Goal: Task Accomplishment & Management: Use online tool/utility

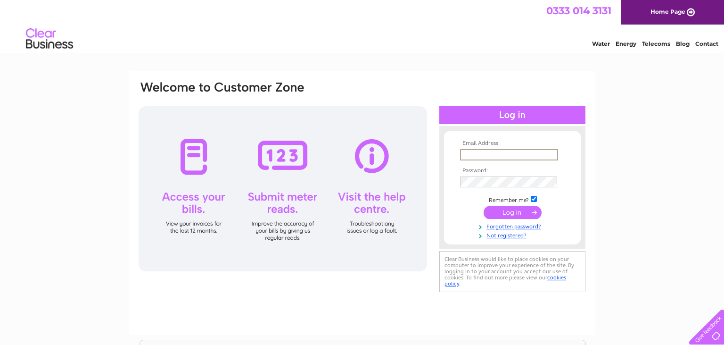
click at [468, 158] on input "text" at bounding box center [509, 154] width 98 height 11
type input "sandesh.kotian@blacksheephotels.com"
click at [512, 211] on input "submit" at bounding box center [513, 212] width 58 height 13
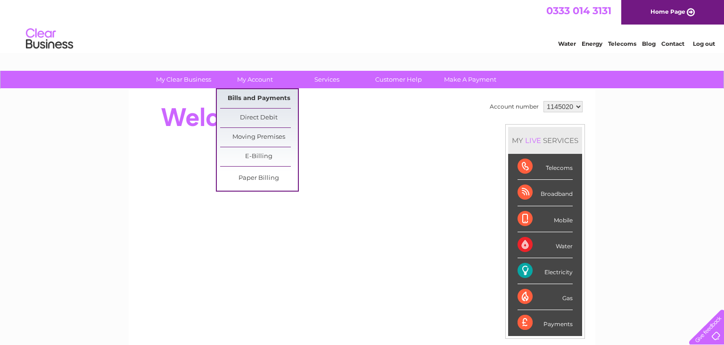
click at [251, 97] on link "Bills and Payments" at bounding box center [259, 98] width 78 height 19
click at [258, 99] on link "Bills and Payments" at bounding box center [259, 98] width 78 height 19
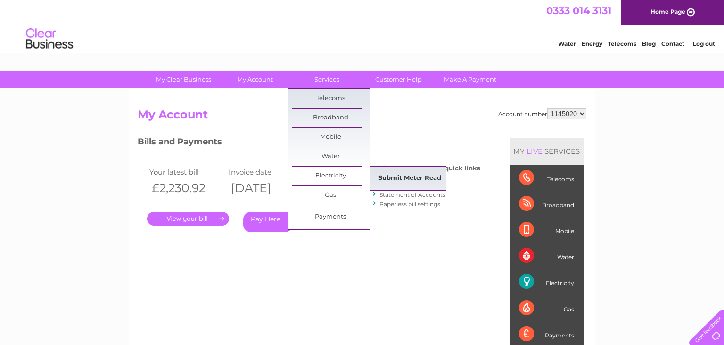
click at [405, 180] on link "Submit Meter Read" at bounding box center [410, 178] width 78 height 19
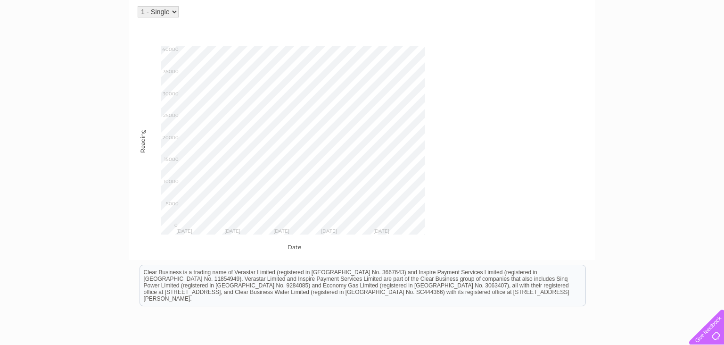
scroll to position [299, 0]
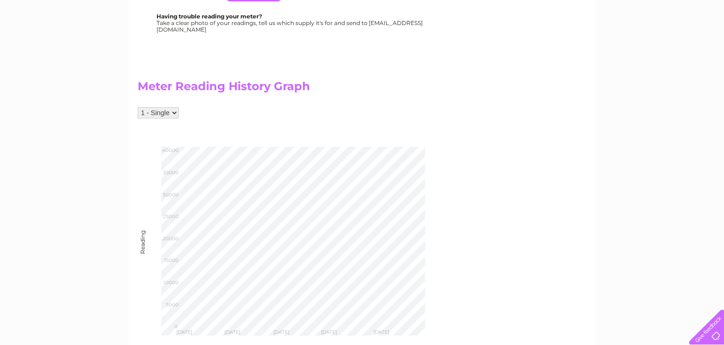
click at [138, 107] on select "1 - Single" at bounding box center [158, 112] width 41 height 11
click at [173, 116] on select "1 - Single" at bounding box center [158, 112] width 41 height 11
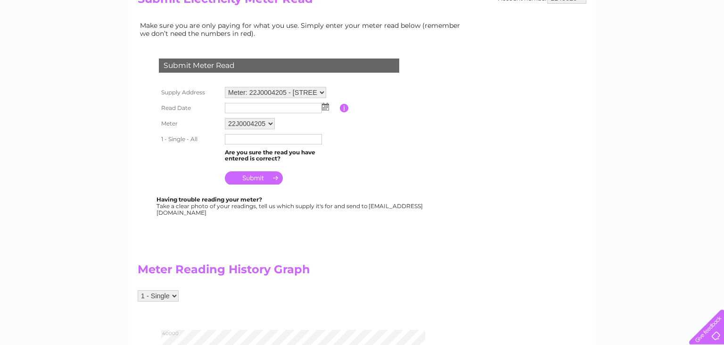
scroll to position [100, 0]
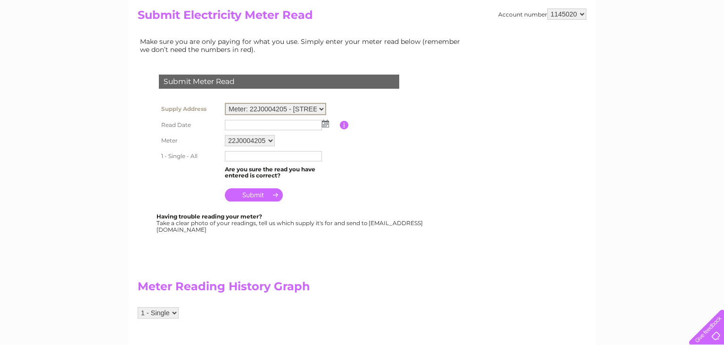
click at [225, 103] on select "Meter: 22J0004205 - St. Andrews East, Fassifern Road, Fort William, PH33 6BD Me…" at bounding box center [275, 109] width 101 height 12
click at [354, 102] on table "Supply Address Meter: 22J0004205 - St. Andrews East, Fassifern Road, Fort Willi…" at bounding box center [291, 151] width 268 height 103
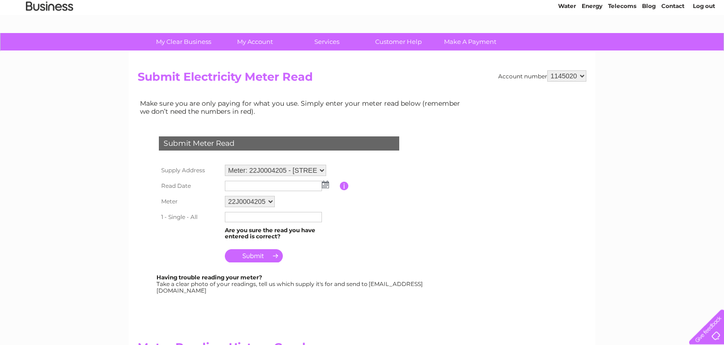
scroll to position [0, 0]
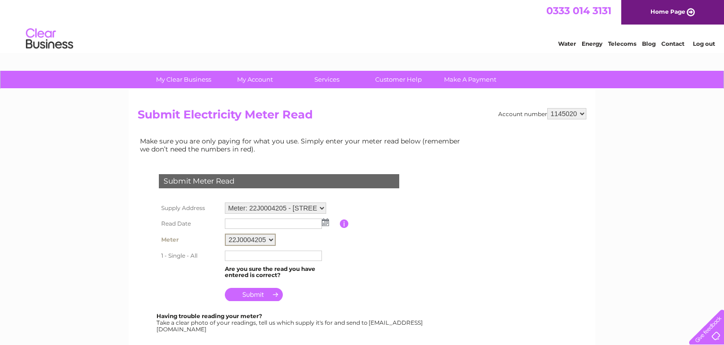
click at [225, 233] on select "22J0004205" at bounding box center [250, 239] width 51 height 12
click at [269, 239] on select "22J0004205" at bounding box center [250, 239] width 51 height 12
click at [292, 232] on td "22J0004205" at bounding box center [281, 239] width 117 height 16
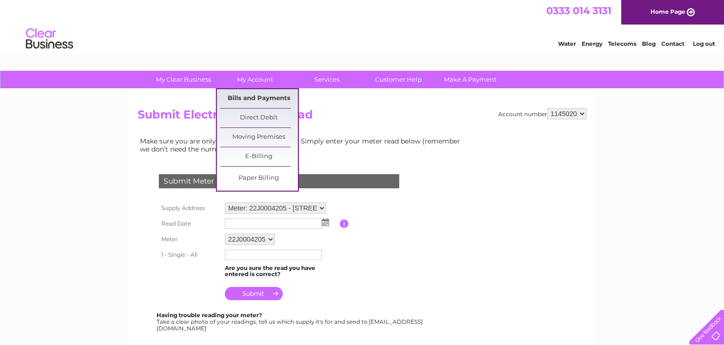
click at [258, 98] on link "Bills and Payments" at bounding box center [259, 98] width 78 height 19
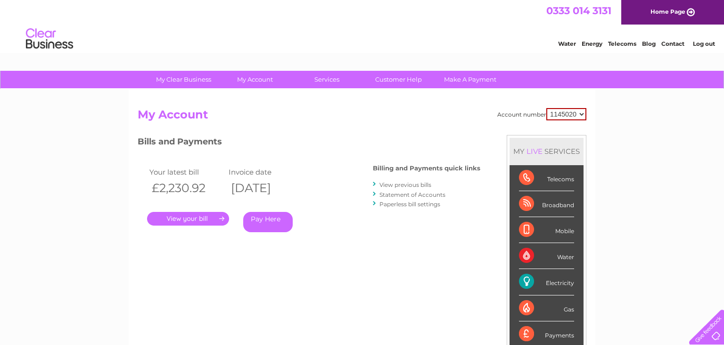
click at [708, 45] on link "Log out" at bounding box center [704, 43] width 22 height 7
